Goal: Task Accomplishment & Management: Use online tool/utility

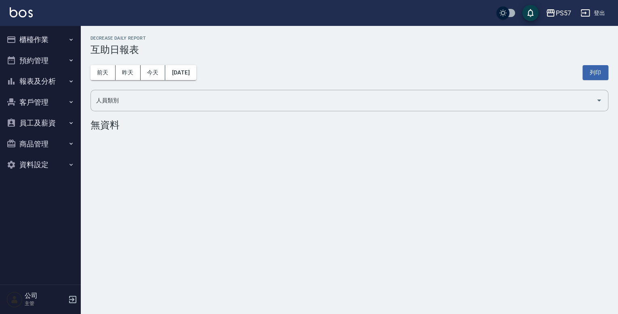
click at [47, 39] on button "櫃檯作業" at bounding box center [40, 39] width 74 height 21
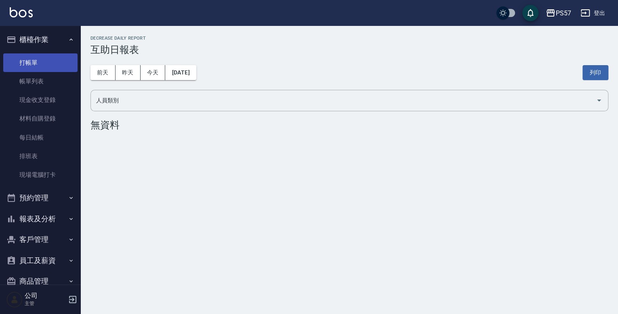
click at [41, 55] on link "打帳單" at bounding box center [40, 62] width 74 height 19
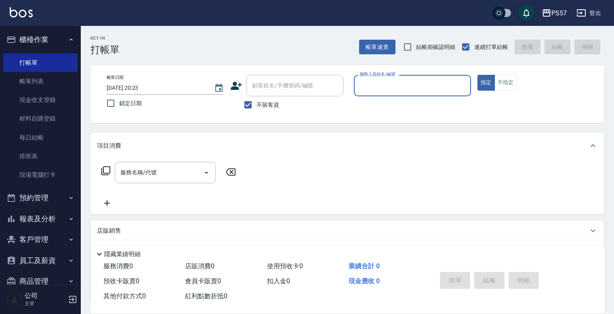
click at [406, 94] on div "服務人員姓名/編號" at bounding box center [412, 85] width 117 height 21
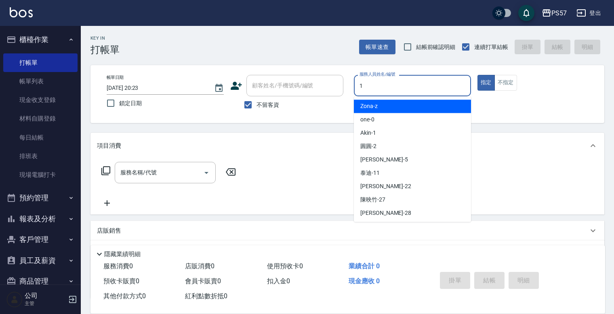
type input "Akin-1"
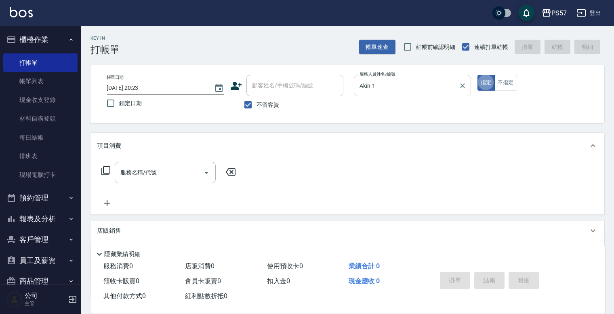
type button "true"
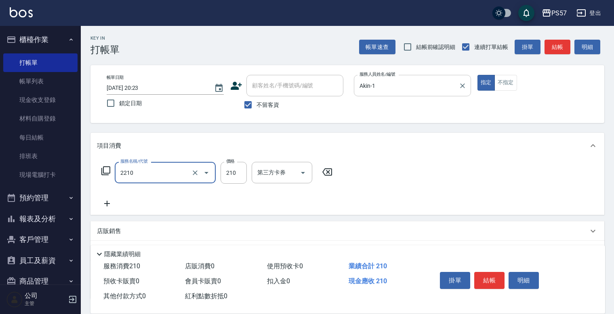
type input "剪髮210(2210)"
type input "300"
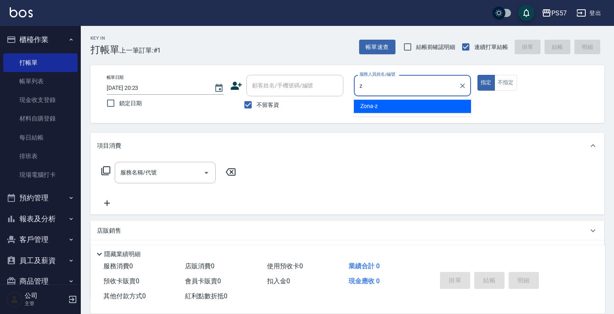
type input "Zona-z"
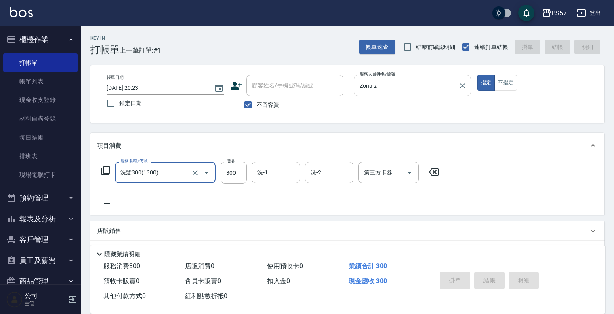
type input "洗髮300(1300)"
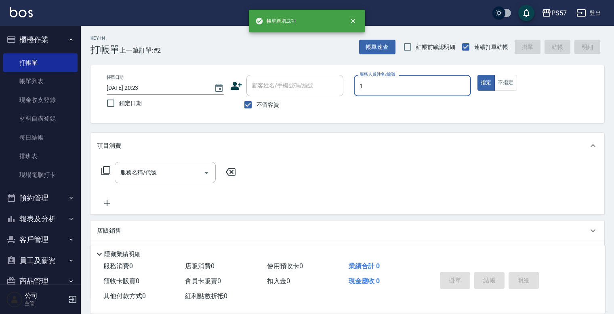
type input "Akin-1"
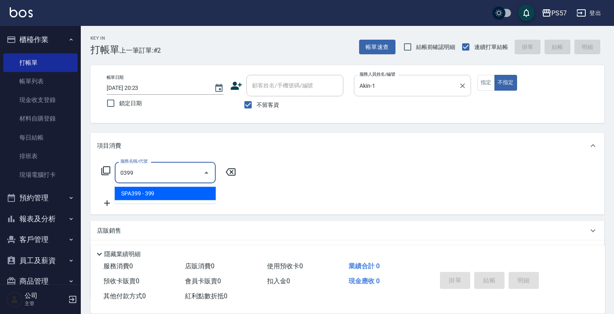
type input "SPA399(0399)"
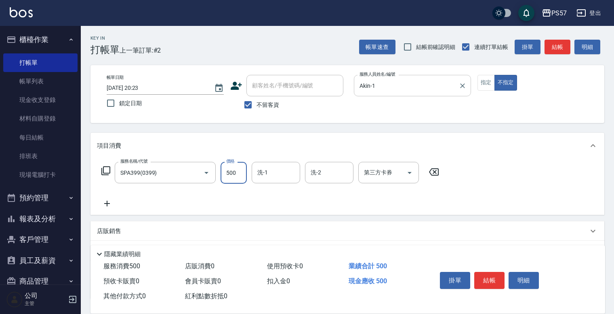
type input "500"
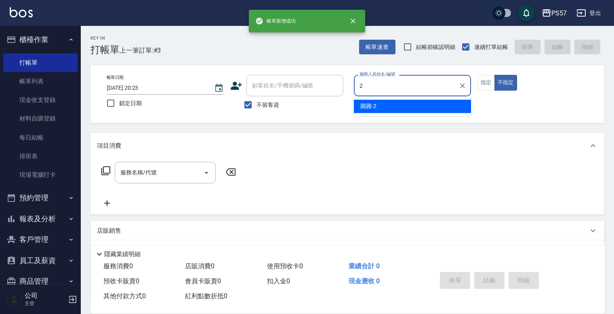
type input "[PERSON_NAME]-2"
type button "false"
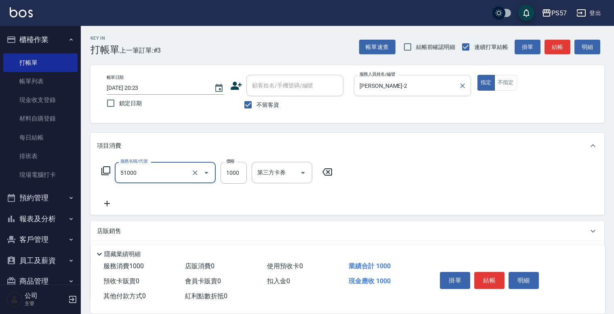
type input "任意金額染髮(51000)"
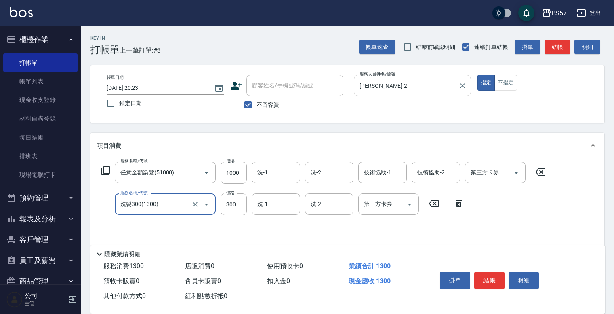
type input "洗髮300(1300)"
type input "360"
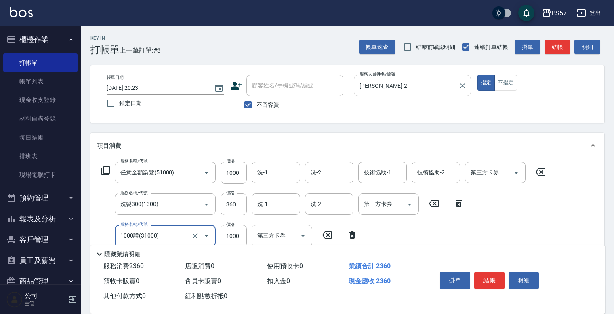
type input "1000護(31000)"
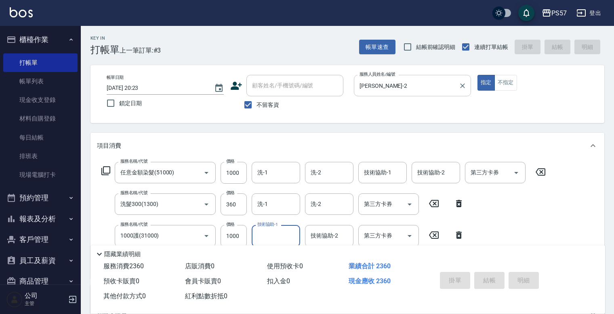
type input "[DATE] 20:24"
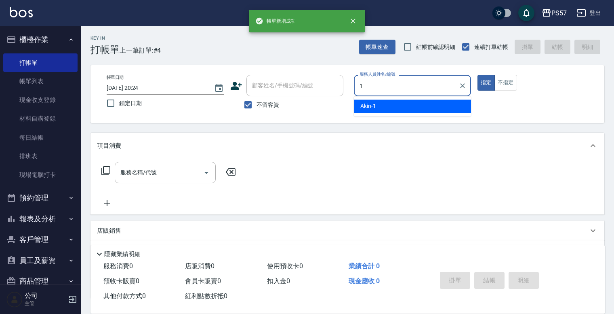
type input "Akin-1"
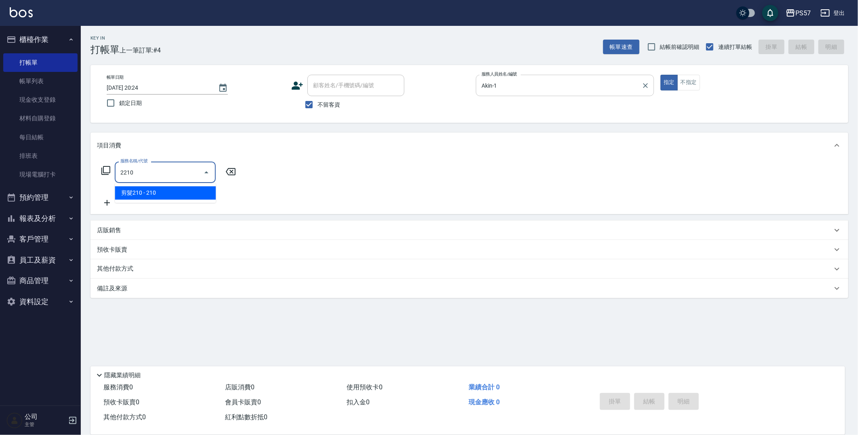
type input "剪髮210(2210)"
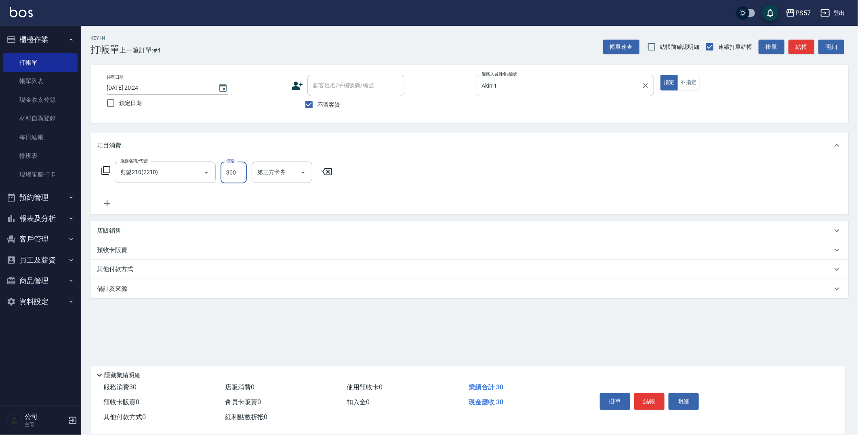
type input "300"
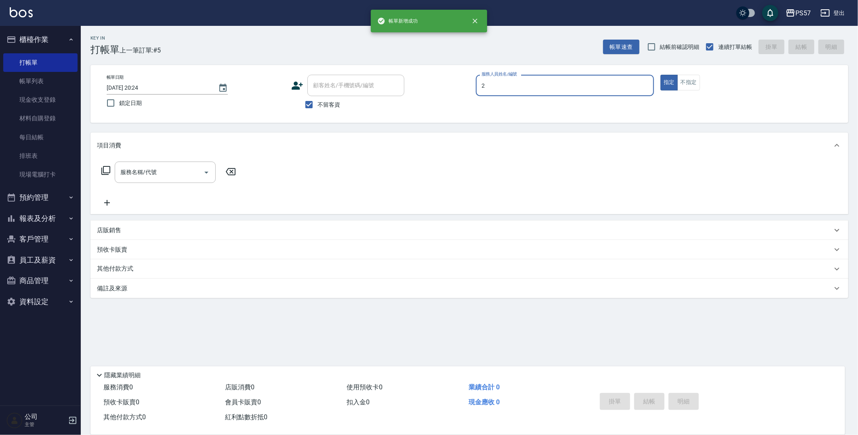
type input "[PERSON_NAME]-2"
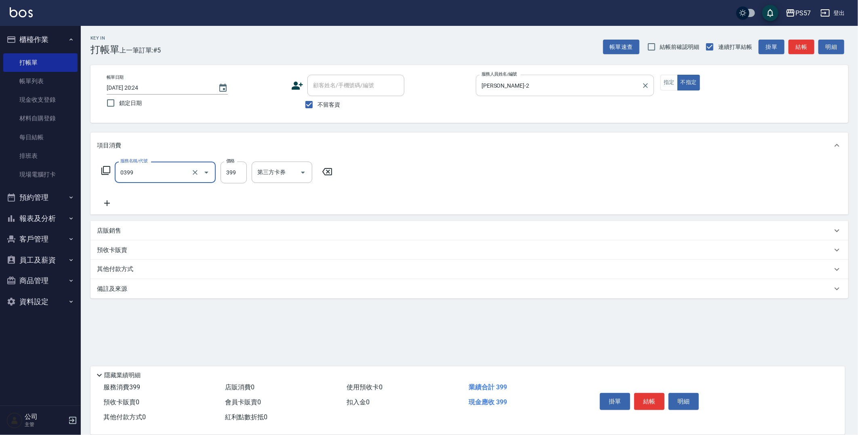
type input "SPA399(0399)"
type input "500"
click at [275, 183] on div "洗-1 洗-1" at bounding box center [278, 173] width 53 height 22
click at [276, 177] on input "洗-1" at bounding box center [275, 172] width 41 height 14
type input "Akin-1"
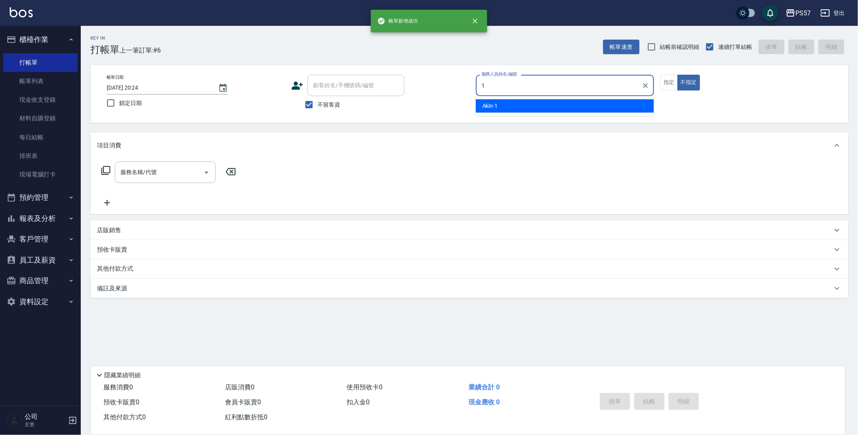
type input "Akin-1"
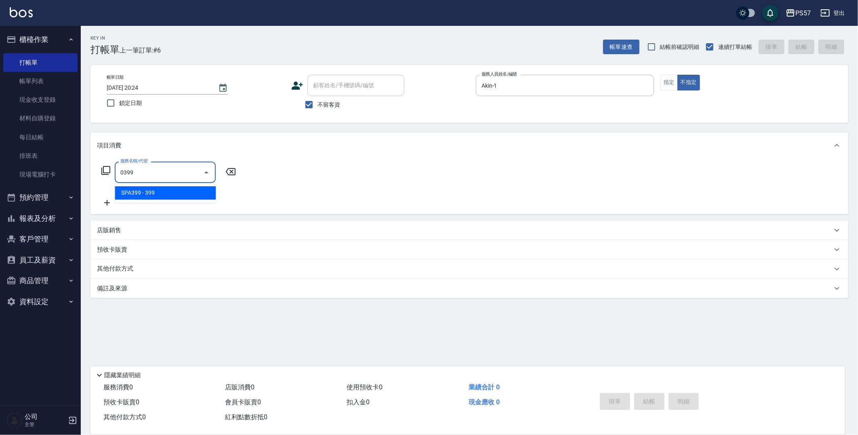
type input "SPA399(0399)"
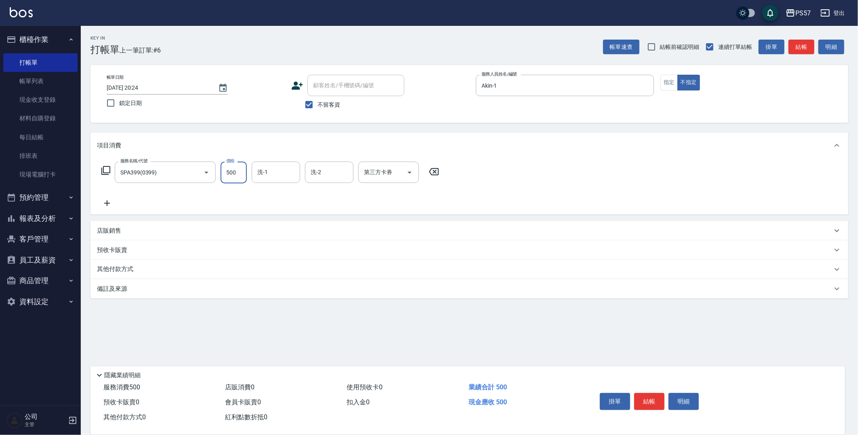
type input "500"
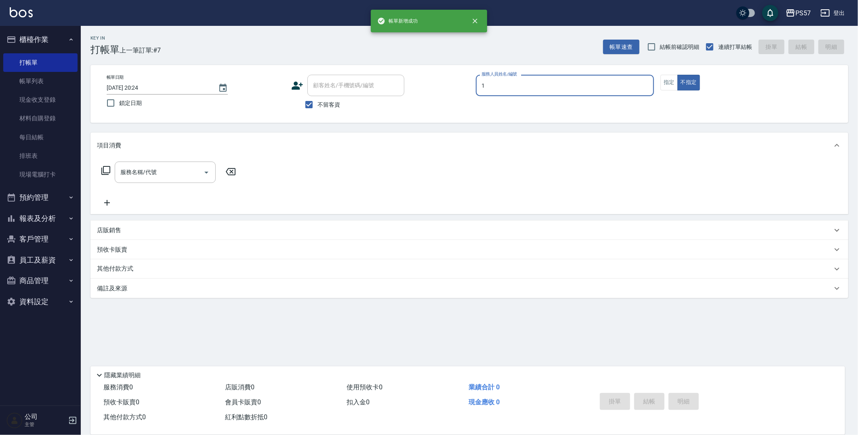
type input "Akin-1"
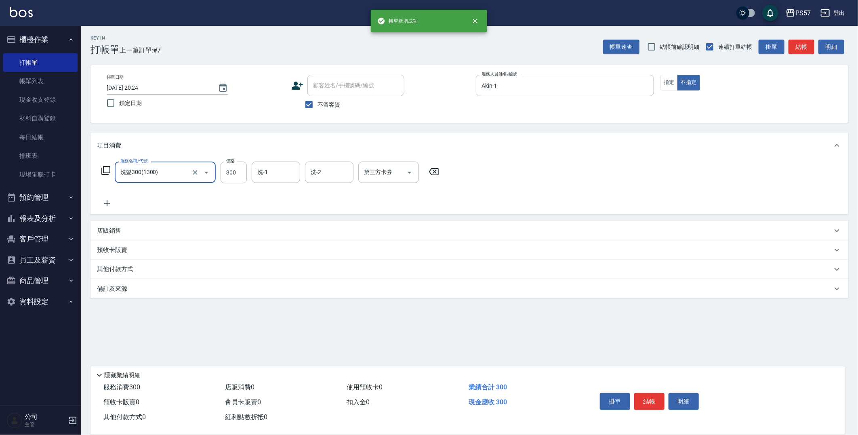
type input "洗髮300(1300)"
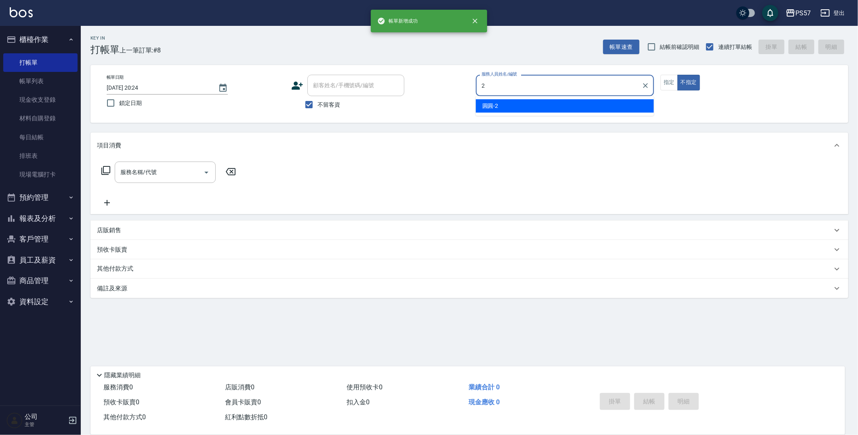
type input "[PERSON_NAME]-2"
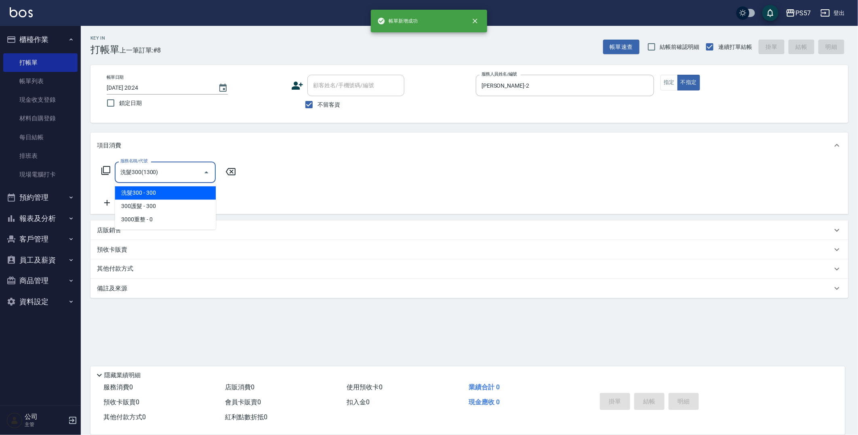
type input "洗髮300(1300)"
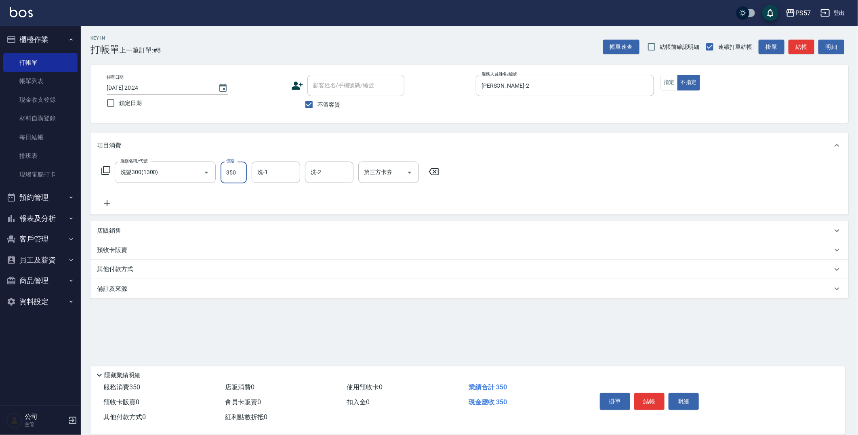
click at [226, 173] on input "350" at bounding box center [234, 173] width 26 height 22
type input "360"
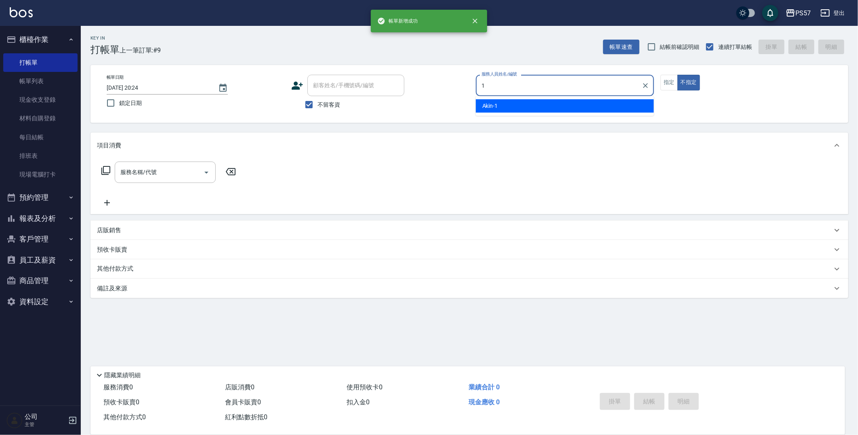
type input "Akin-1"
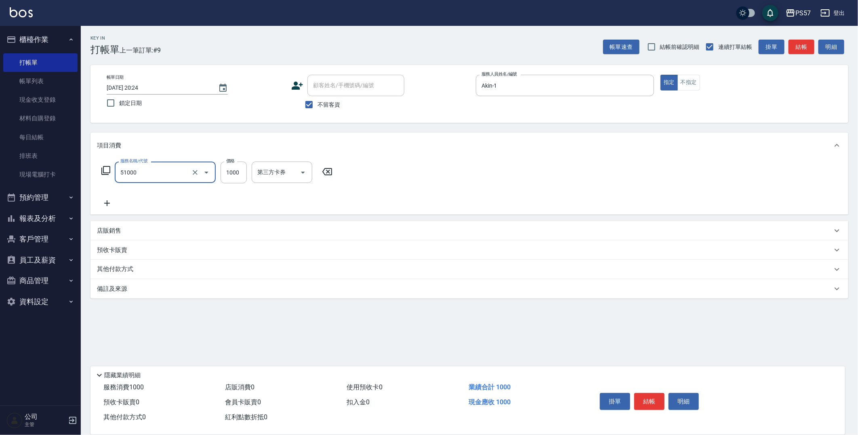
type input "任意金額染髮(51000)"
type input "1500"
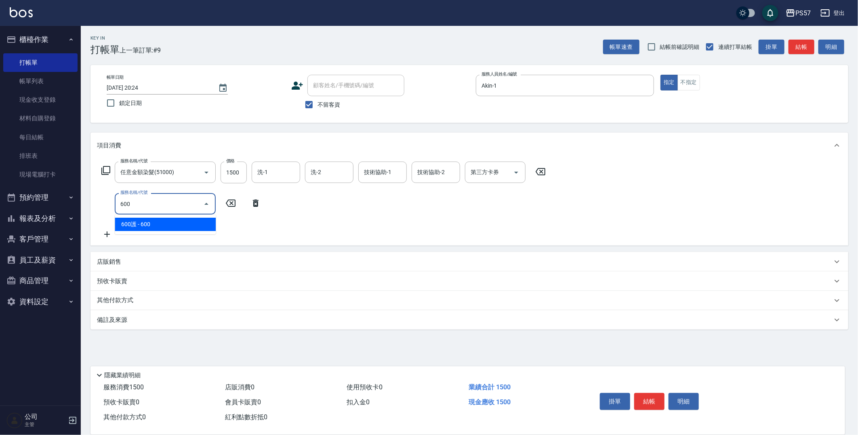
type input "600護(3600)"
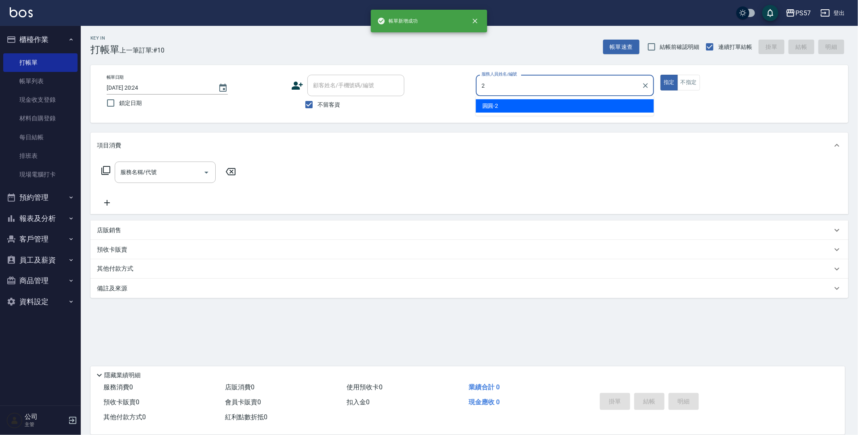
type input "[PERSON_NAME]-2"
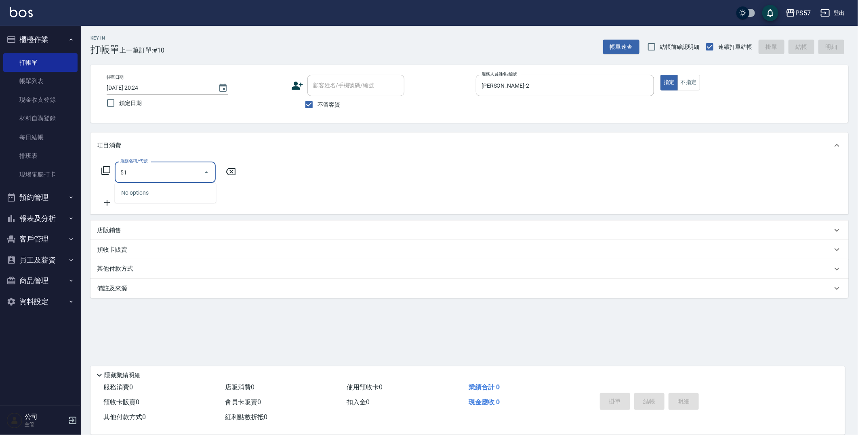
type input "5"
type input "任義金額燙髮(41000)"
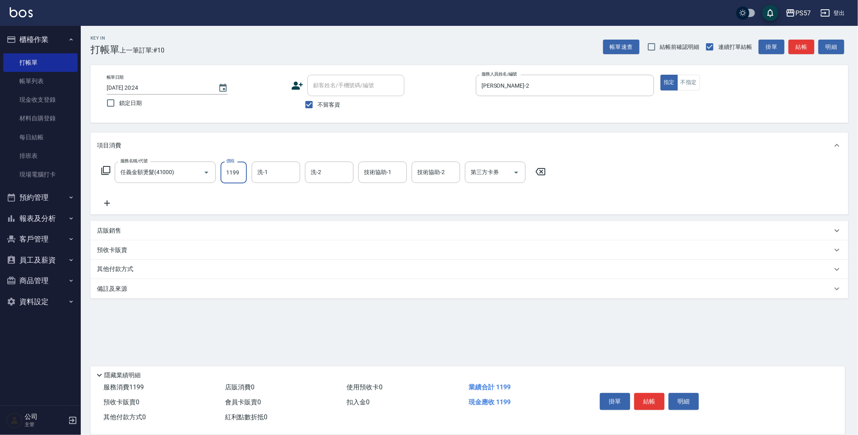
type input "1199"
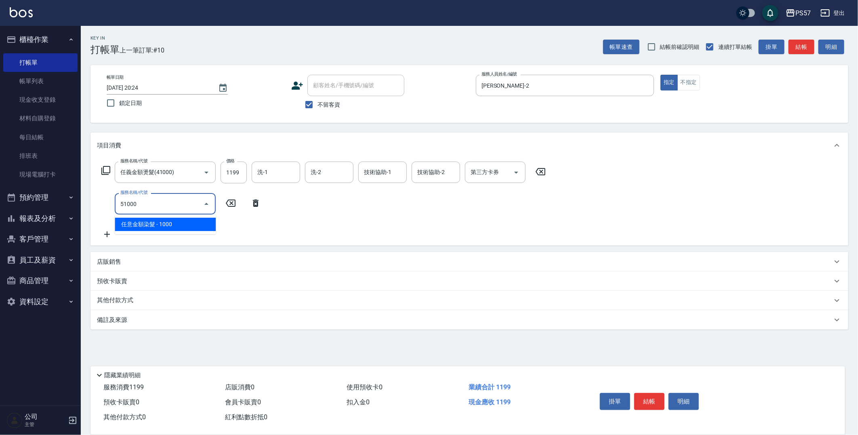
type input "任意金額染髮(51000)"
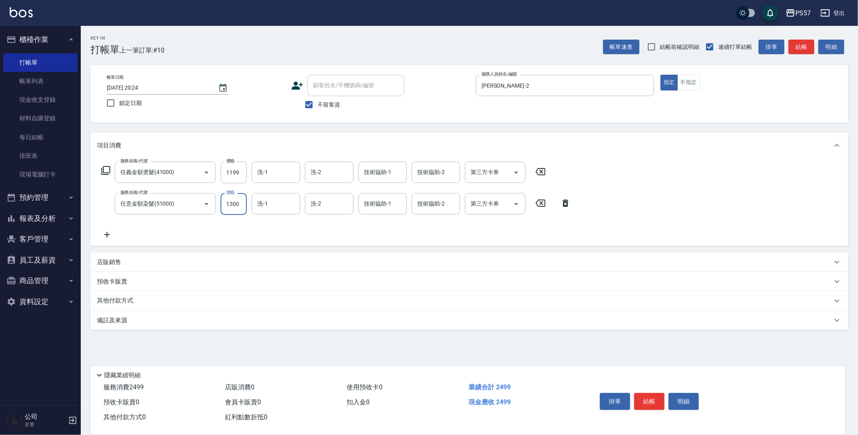
type input "1300"
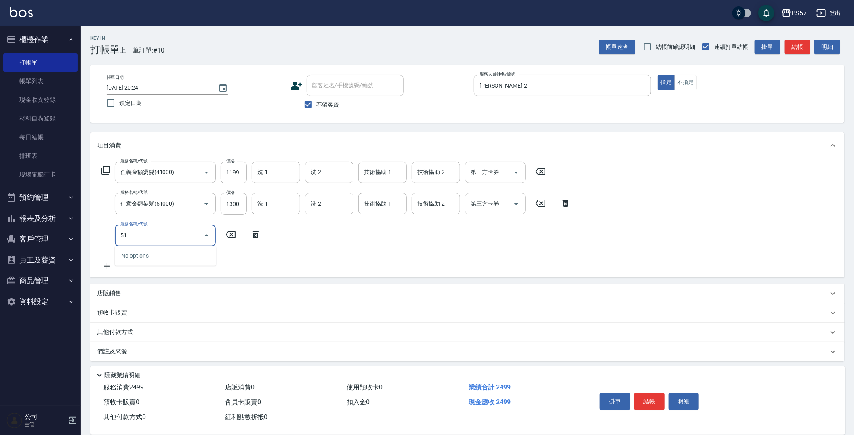
type input "5"
click at [254, 233] on icon at bounding box center [256, 234] width 6 height 7
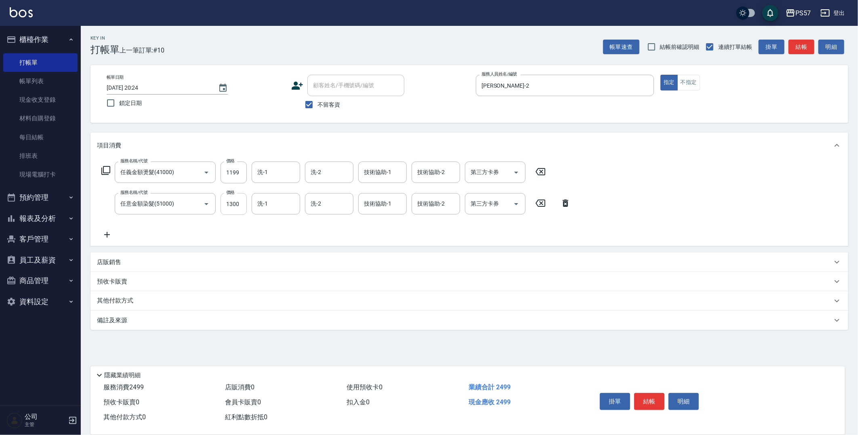
click at [232, 207] on input "1300" at bounding box center [234, 204] width 26 height 22
click at [236, 206] on input "290" at bounding box center [234, 204] width 26 height 22
type input "2900"
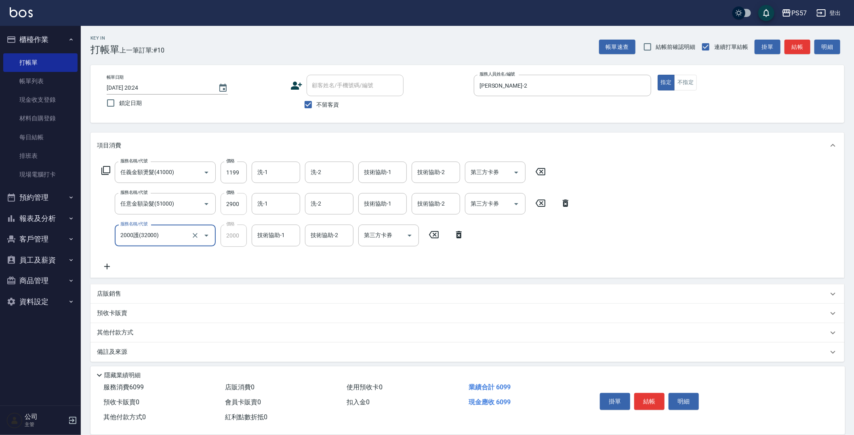
type input "2000護(32000)"
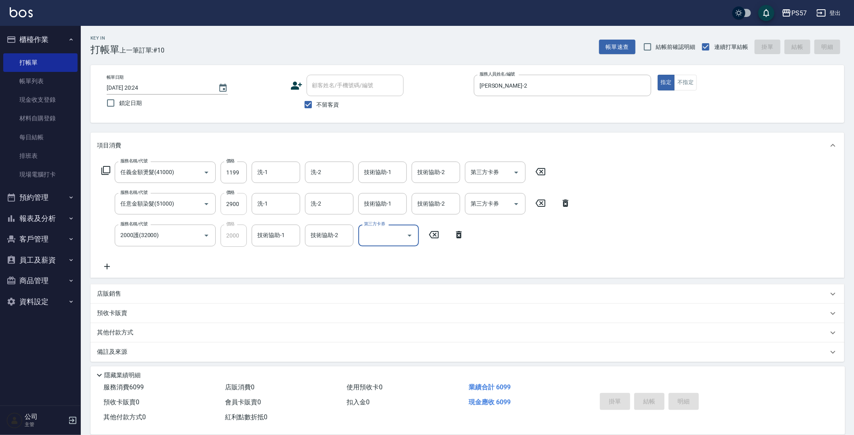
type input "[DATE] 20:26"
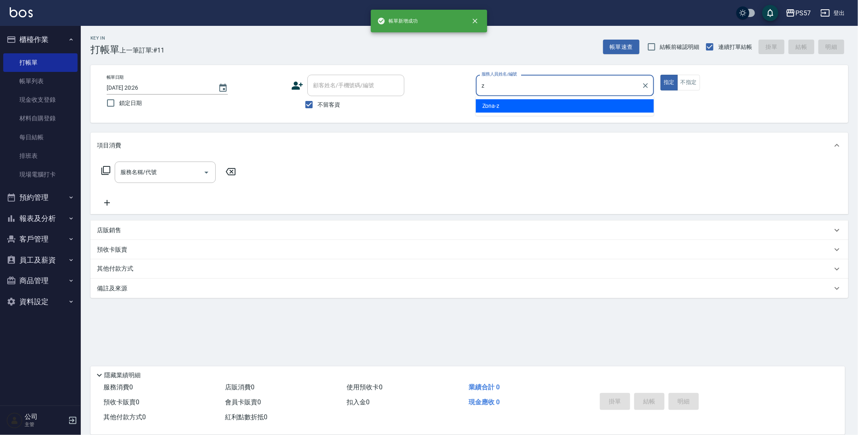
type input "Zona-z"
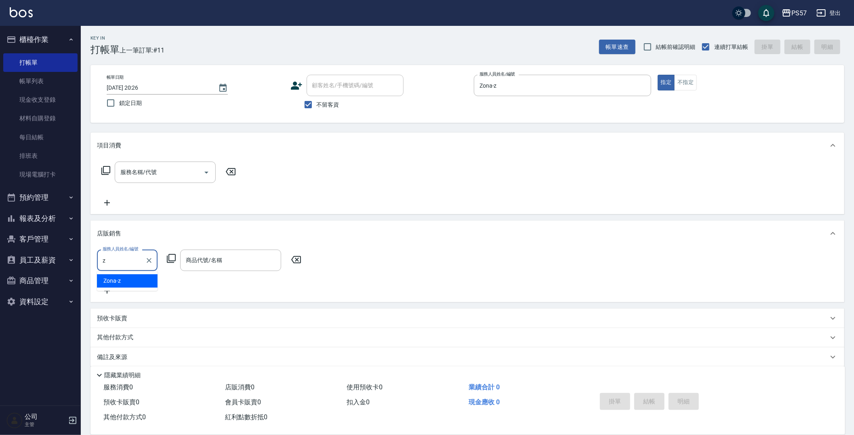
type input "Zona-z"
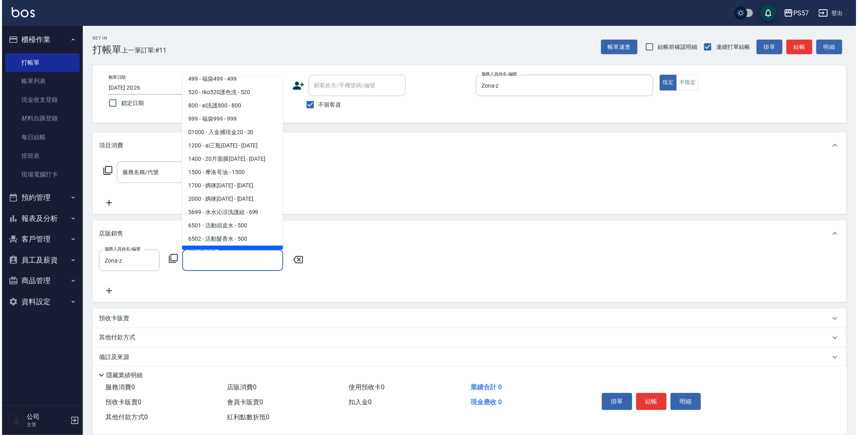
scroll to position [1139, 0]
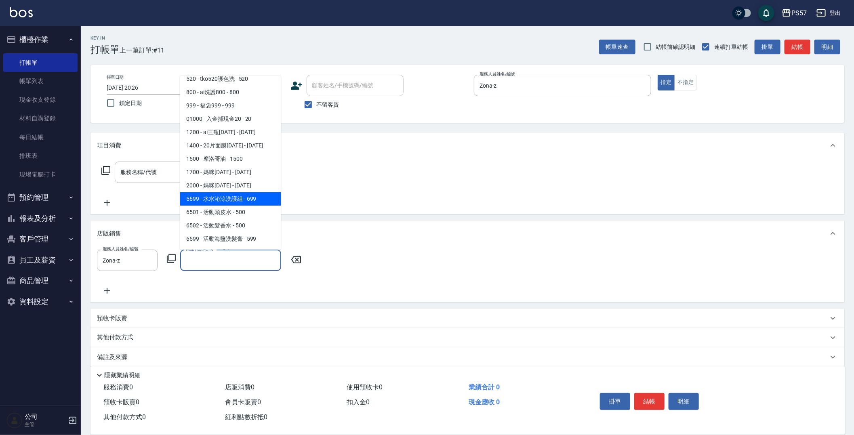
type input "[PERSON_NAME]涼洗護組"
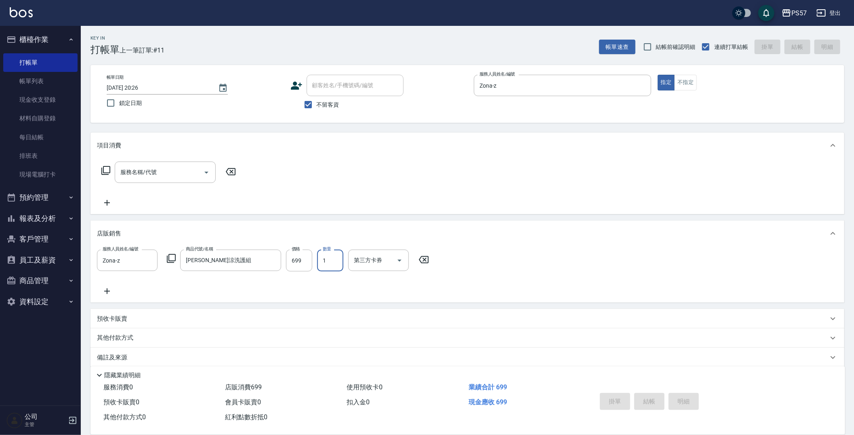
type input "[DATE] 20:27"
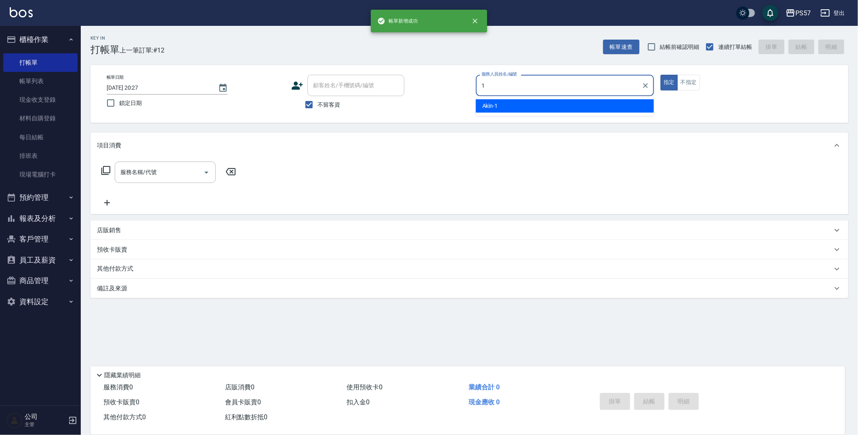
type input "Akin-1"
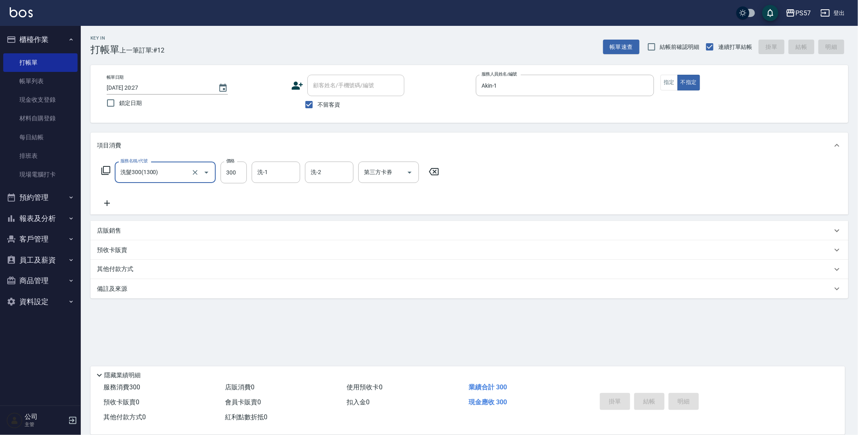
type input "洗髮300(1300)"
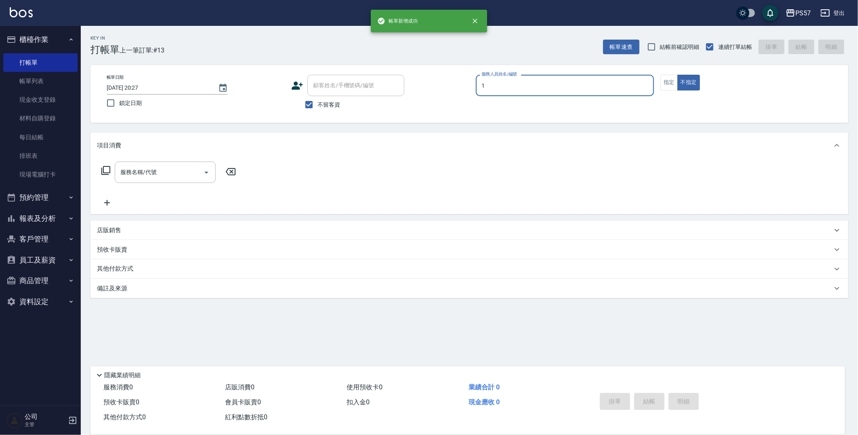
type input "Akin-1"
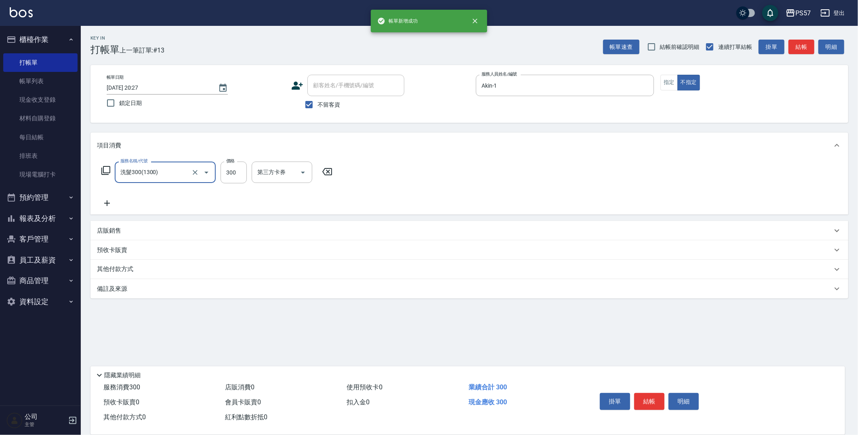
type input "洗髮300(1300)"
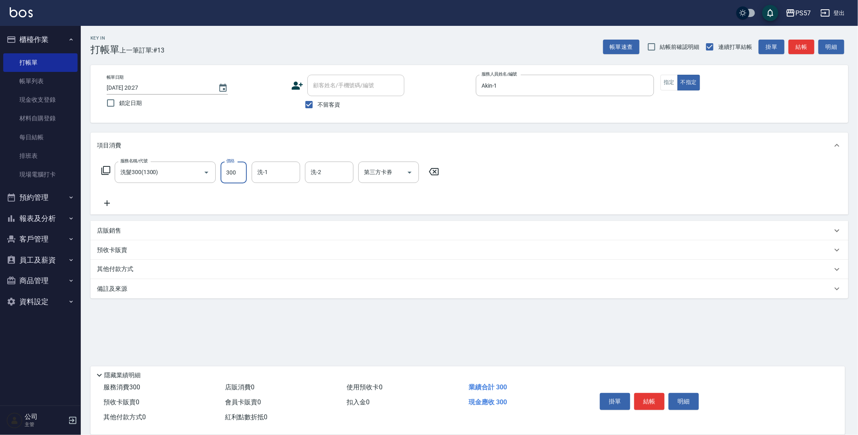
click at [240, 169] on input "300" at bounding box center [234, 173] width 26 height 22
type input "360"
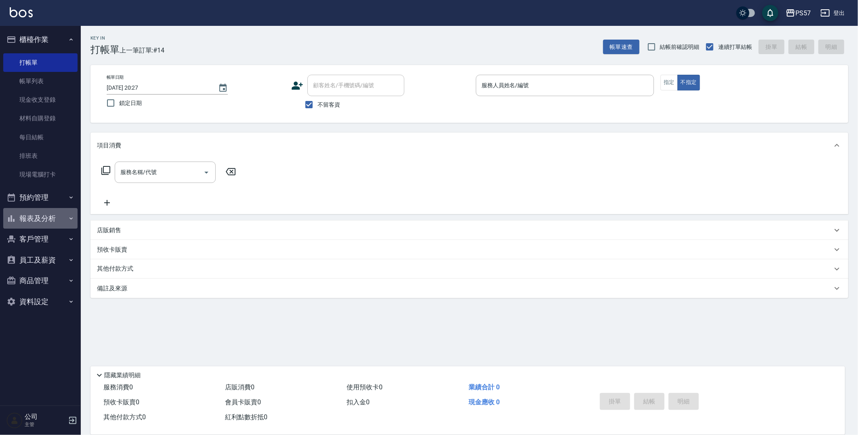
click at [40, 217] on button "報表及分析" at bounding box center [40, 218] width 74 height 21
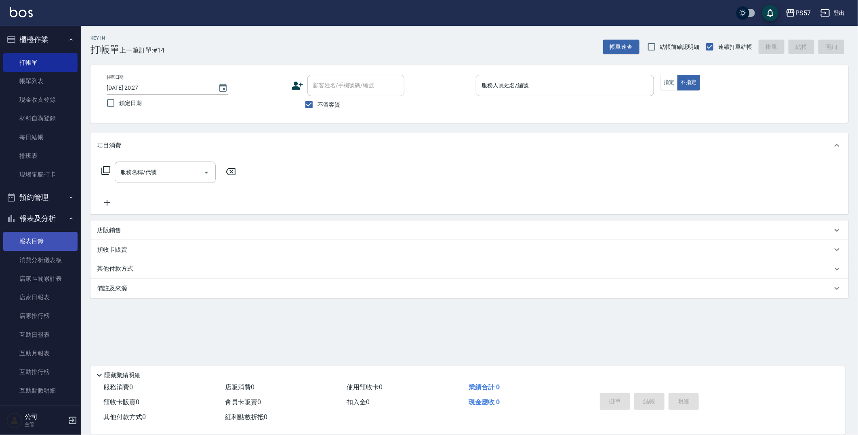
click at [30, 240] on link "報表目錄" at bounding box center [40, 241] width 74 height 19
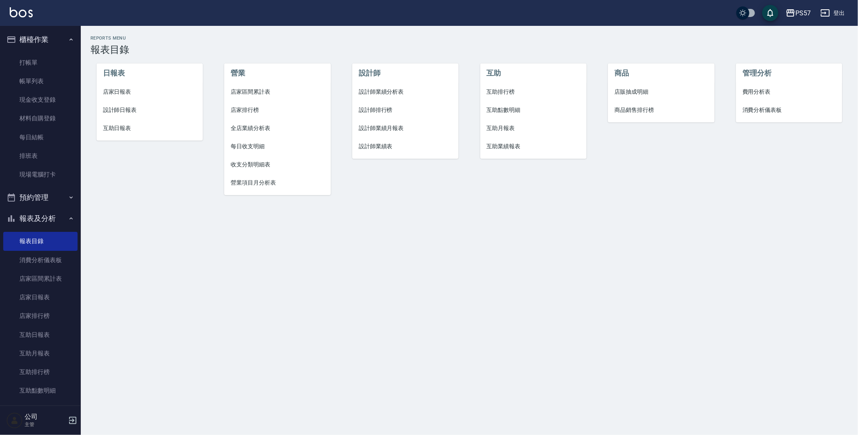
click at [124, 107] on span "設計師日報表" at bounding box center [149, 110] width 93 height 8
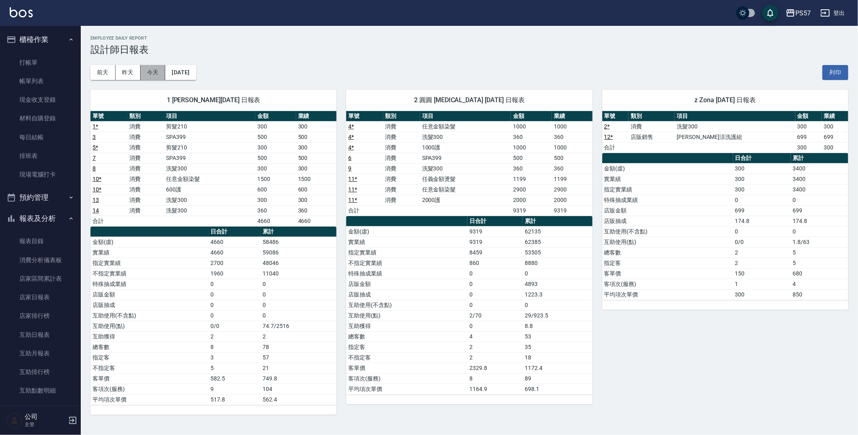
click at [151, 71] on button "今天" at bounding box center [153, 72] width 25 height 15
